Goal: Task Accomplishment & Management: Use online tool/utility

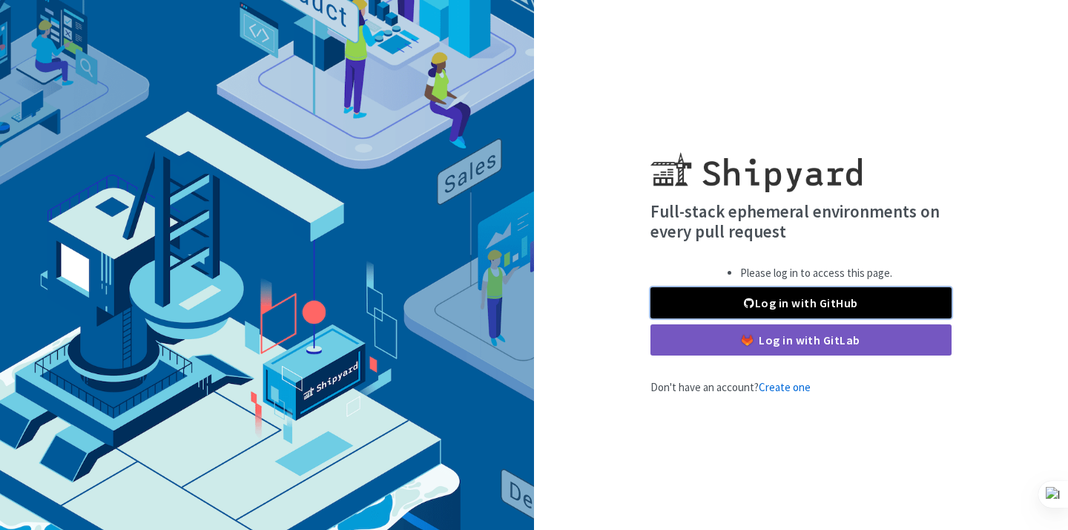
click at [738, 305] on link "Log in with GitHub" at bounding box center [801, 302] width 301 height 31
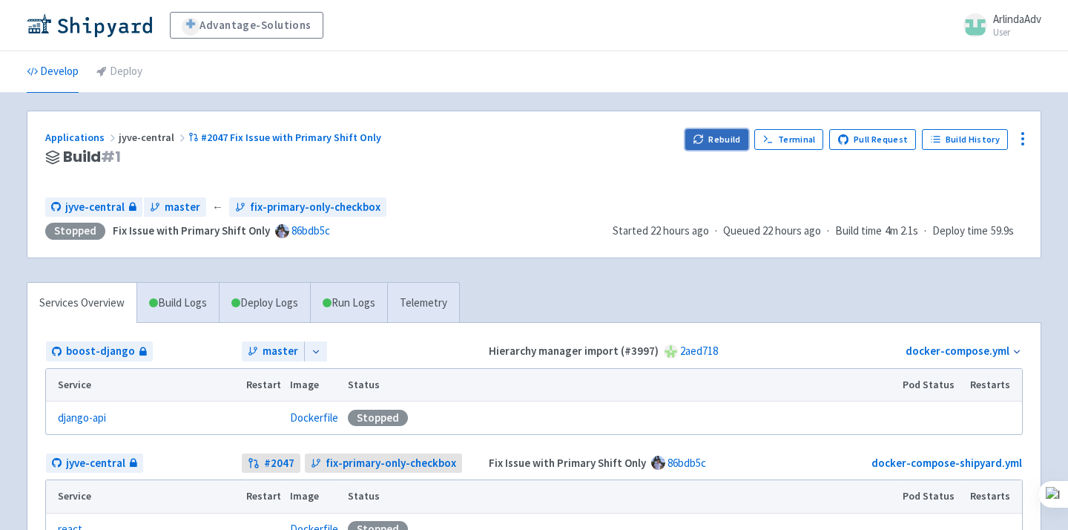
click at [712, 144] on button "Rebuild" at bounding box center [717, 139] width 64 height 21
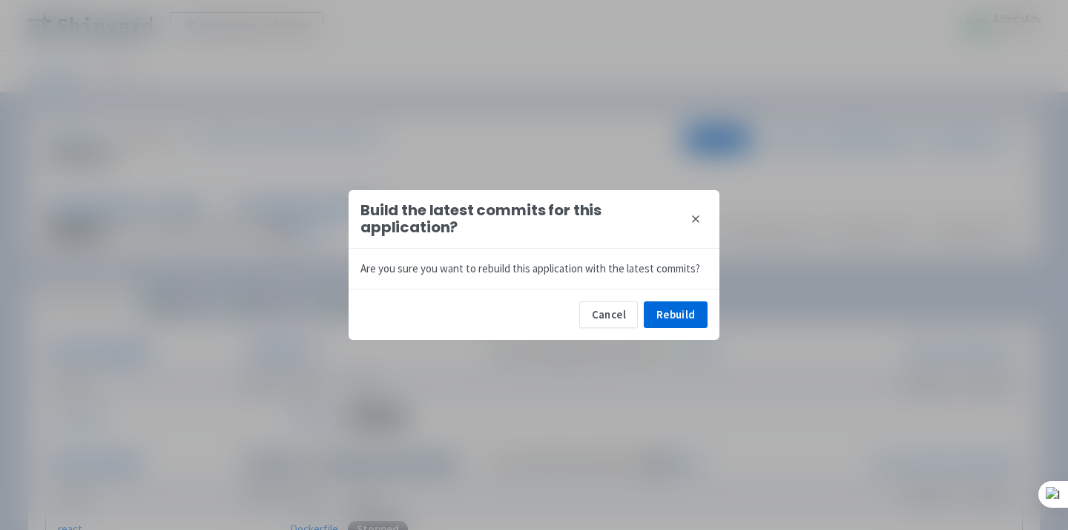
click at [669, 335] on div "Cancel Rebuild" at bounding box center [534, 314] width 371 height 51
click at [679, 320] on button "Rebuild" at bounding box center [676, 314] width 64 height 27
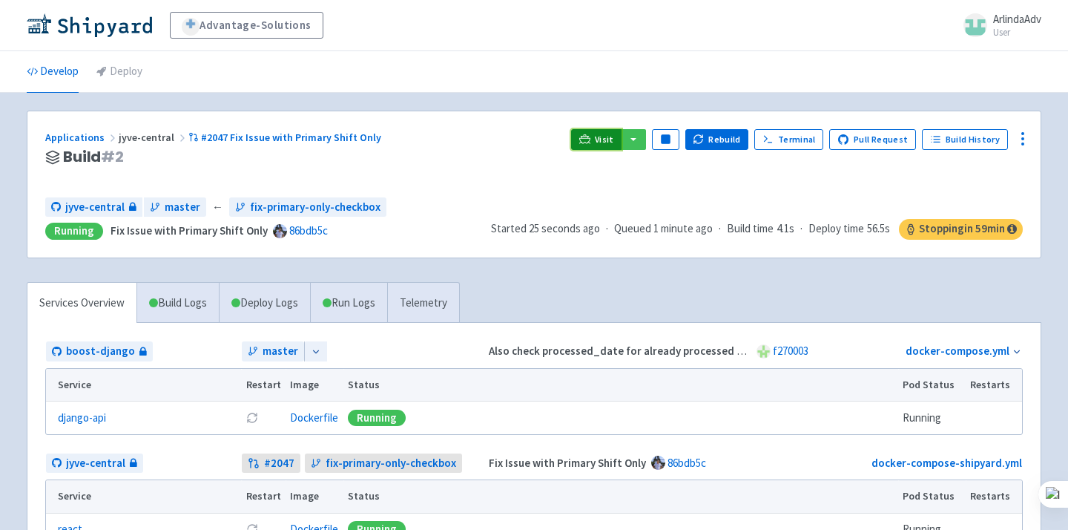
click at [608, 143] on span "Visit" at bounding box center [604, 140] width 19 height 12
